Goal: Communication & Community: Answer question/provide support

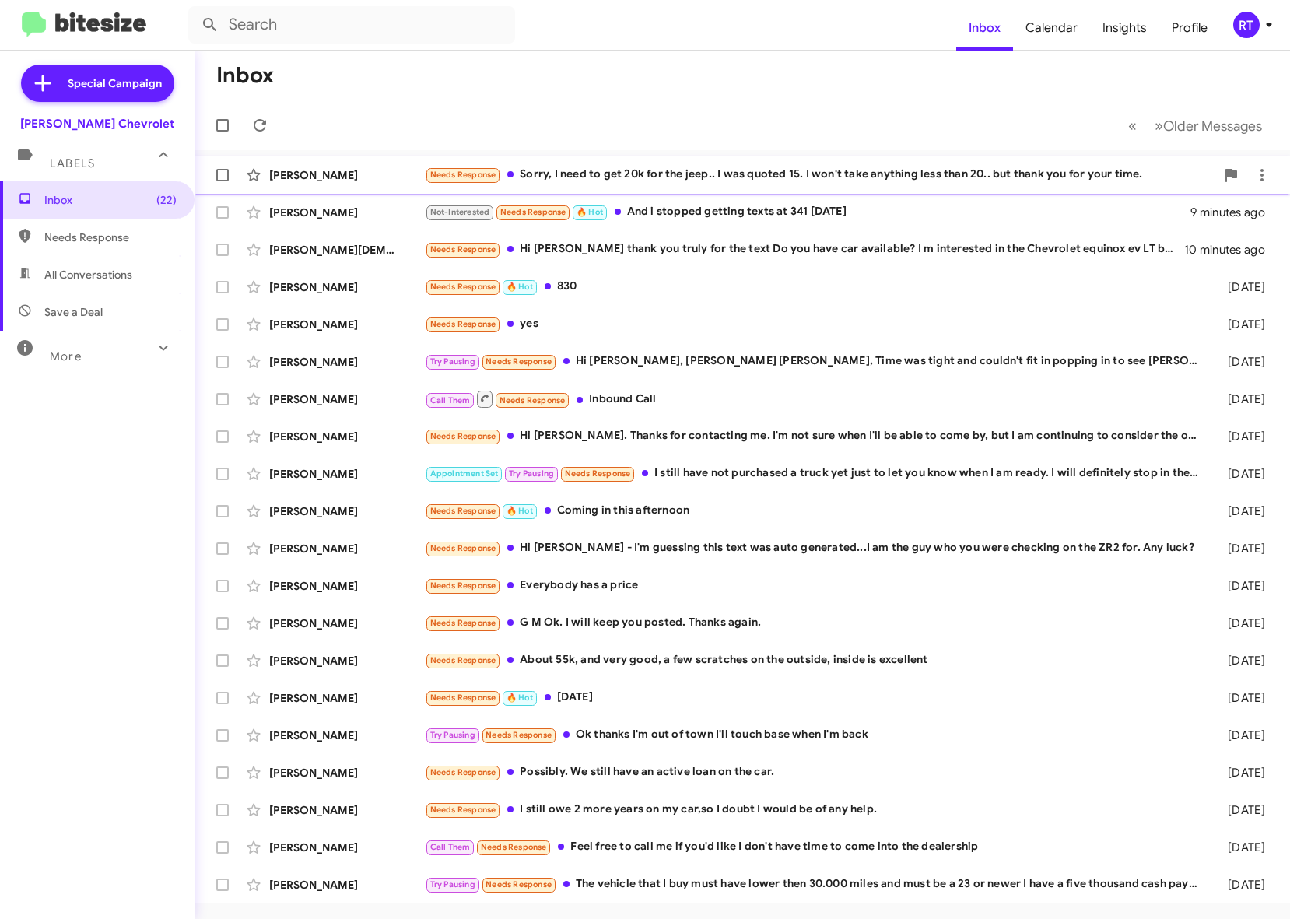
click at [655, 180] on div "Needs Response Sorry, I need to get 20k for the jeep.. I was quoted 15. I won't…" at bounding box center [820, 175] width 790 height 18
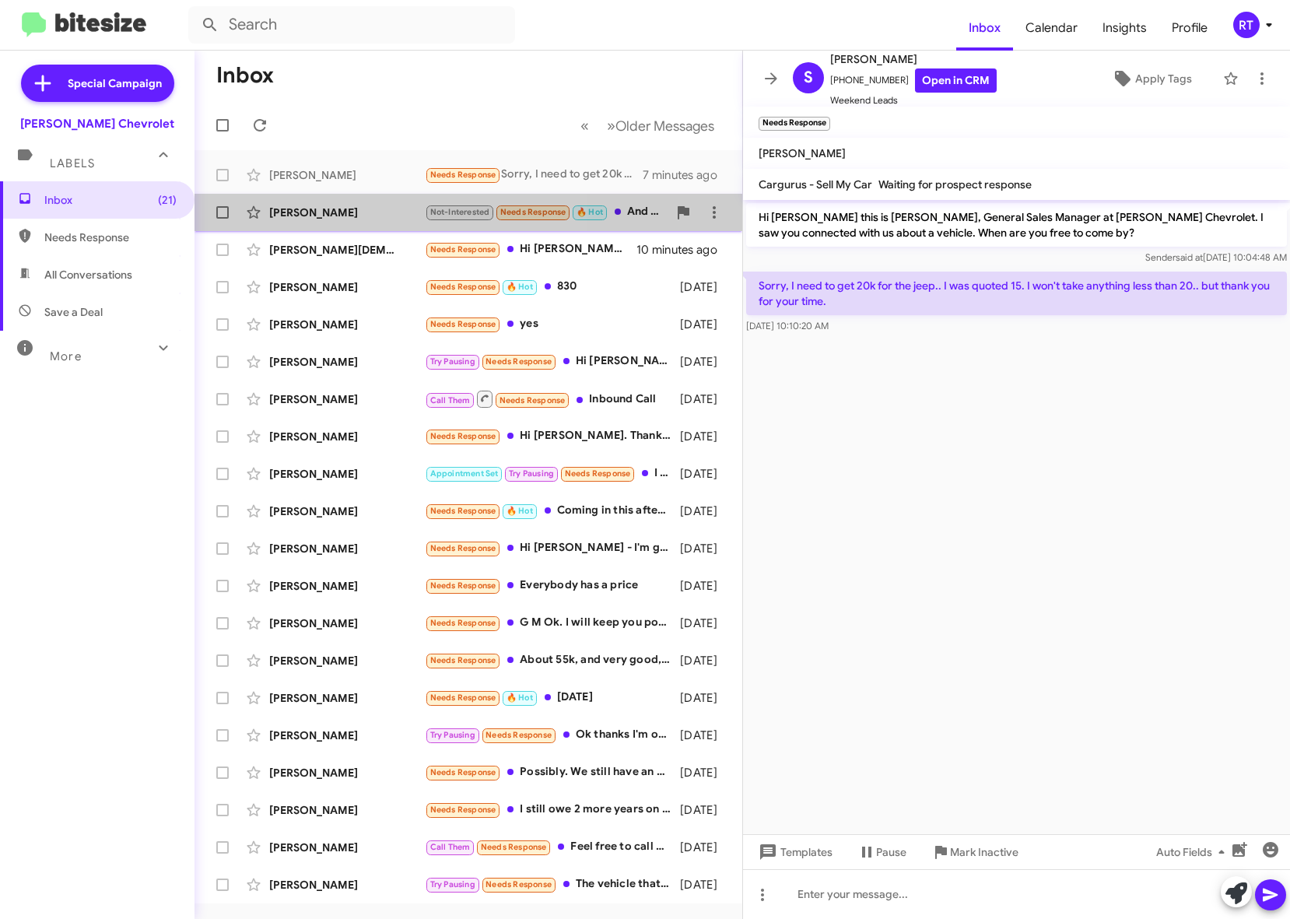
click at [368, 215] on div "[PERSON_NAME]" at bounding box center [347, 213] width 156 height 16
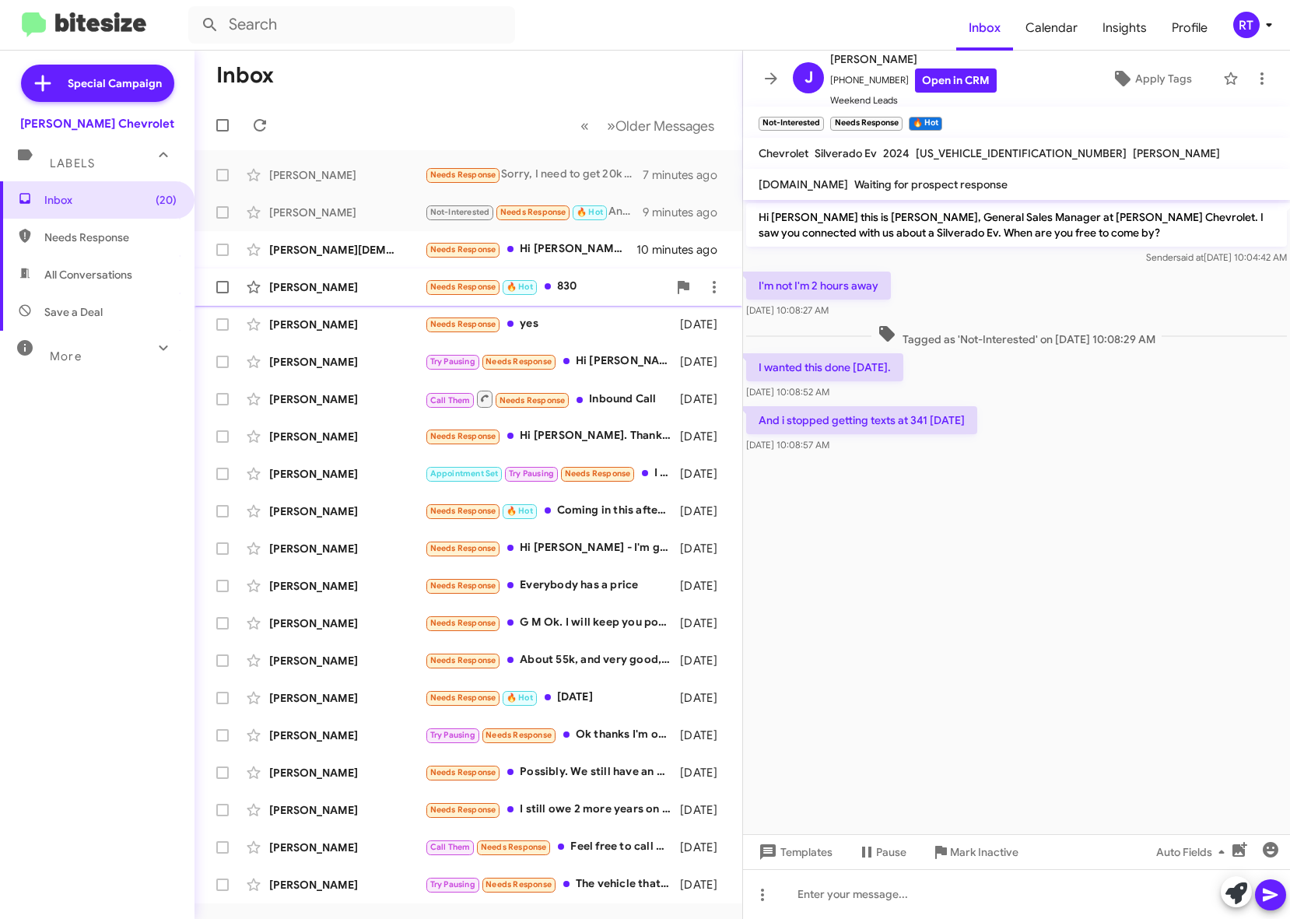
click at [329, 286] on div "[PERSON_NAME]" at bounding box center [347, 287] width 156 height 16
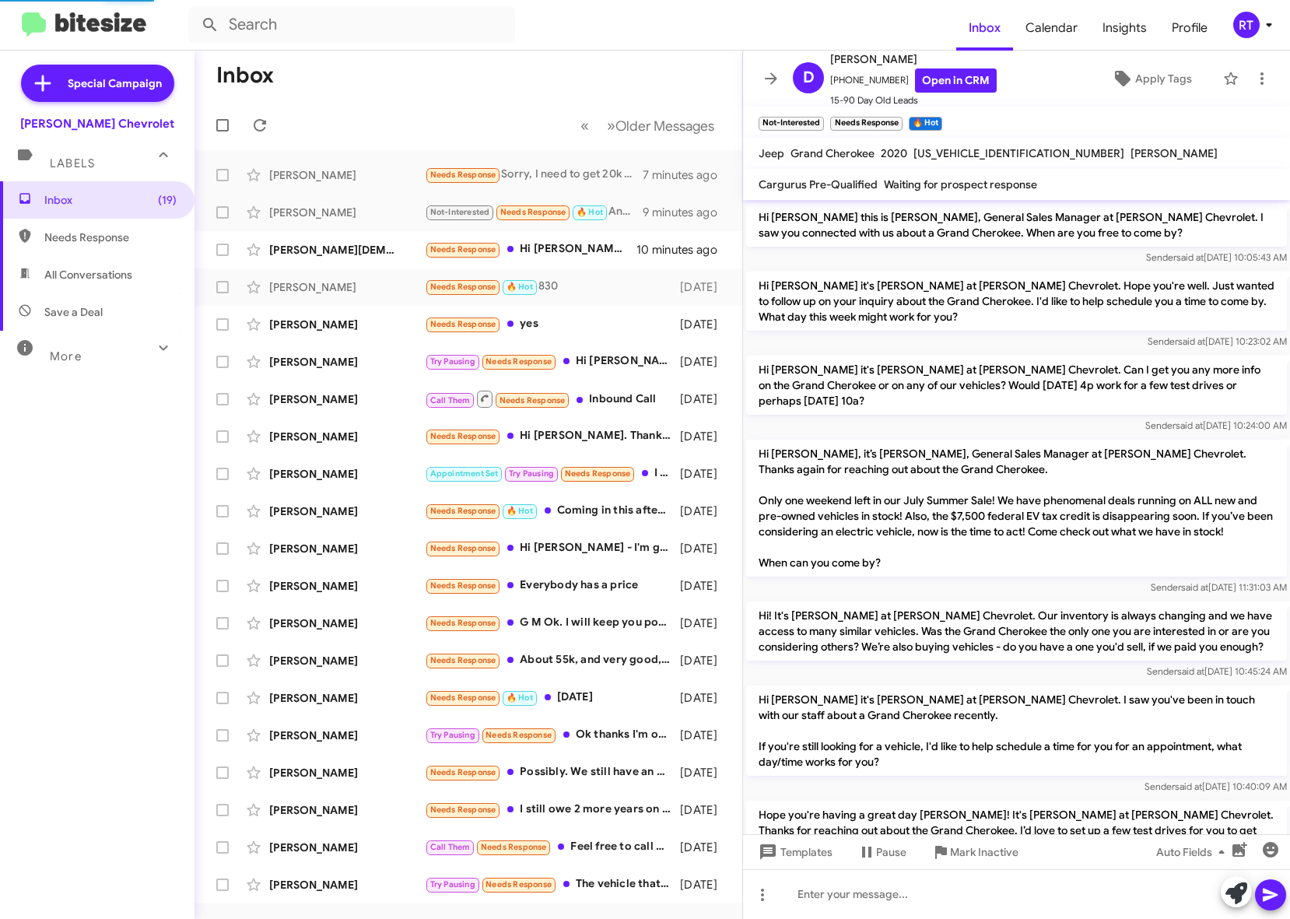
scroll to position [271, 0]
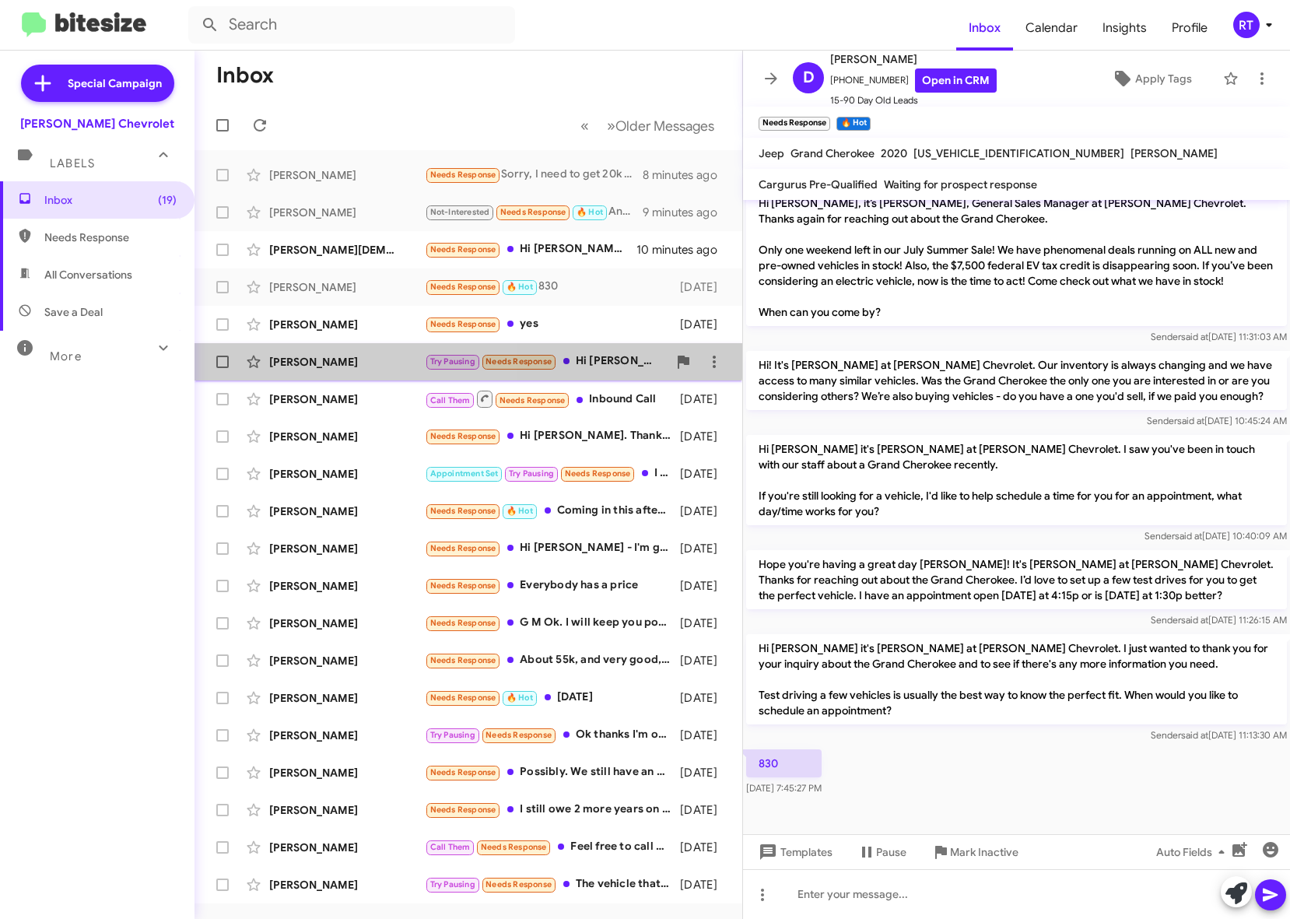
click at [333, 354] on div "[PERSON_NAME]" at bounding box center [347, 362] width 156 height 16
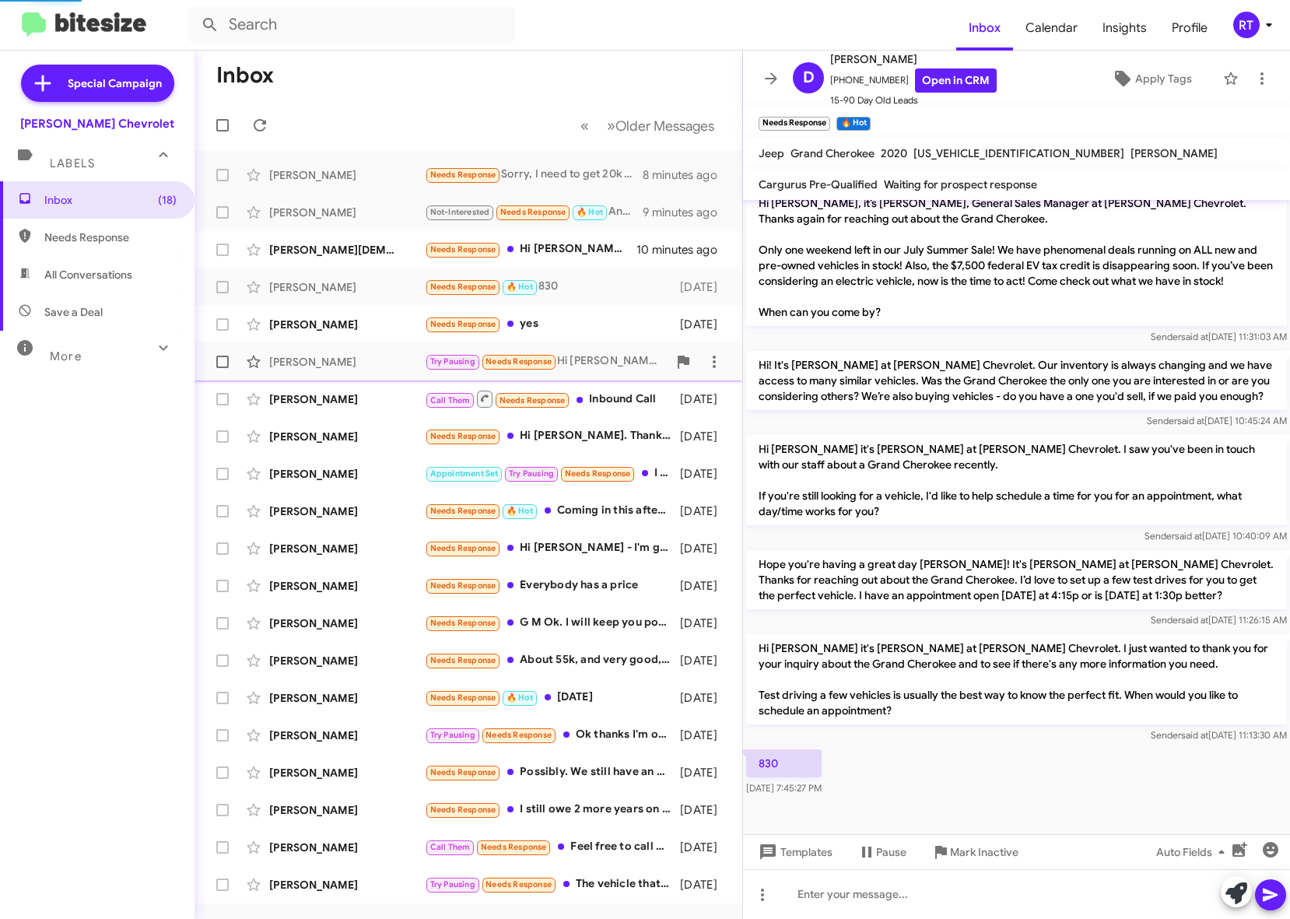
scroll to position [265, 0]
